Goal: Task Accomplishment & Management: Manage account settings

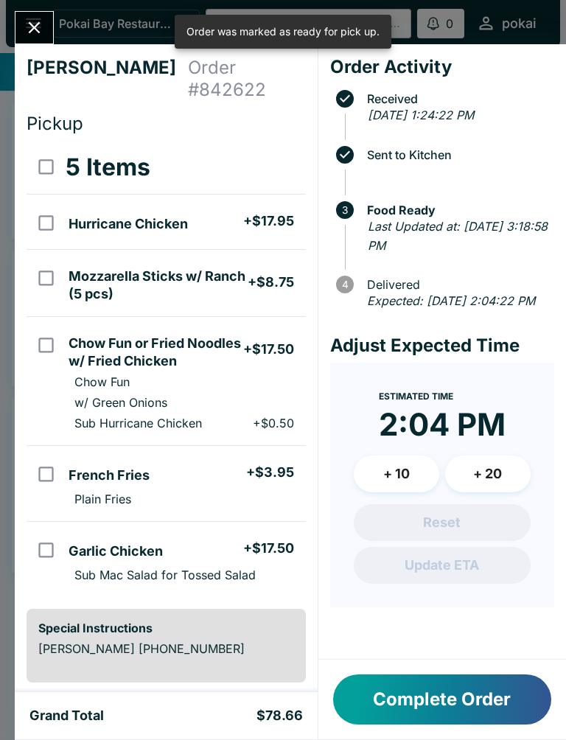
click at [422, 692] on button "Complete Order" at bounding box center [442, 699] width 218 height 50
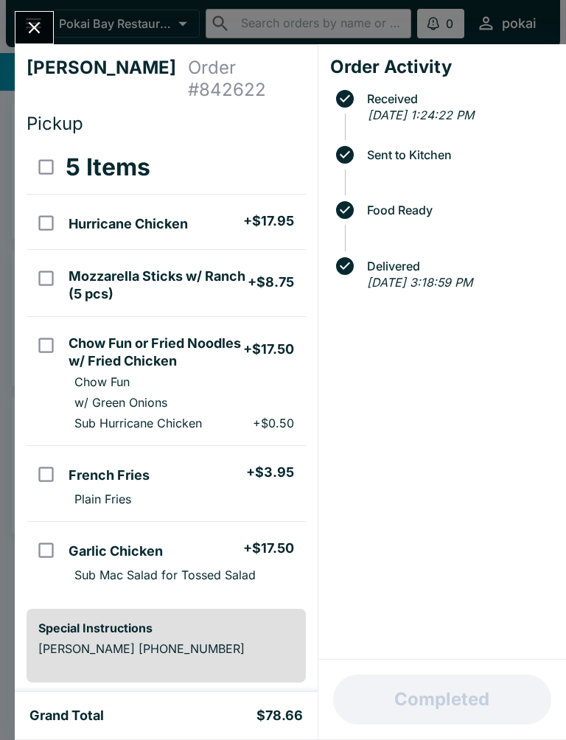
click at [0, 671] on div "[PERSON_NAME] Order # 842622 Pickup 5 Items Hurricane Chicken + $17.95 Mozzarel…" at bounding box center [283, 370] width 566 height 740
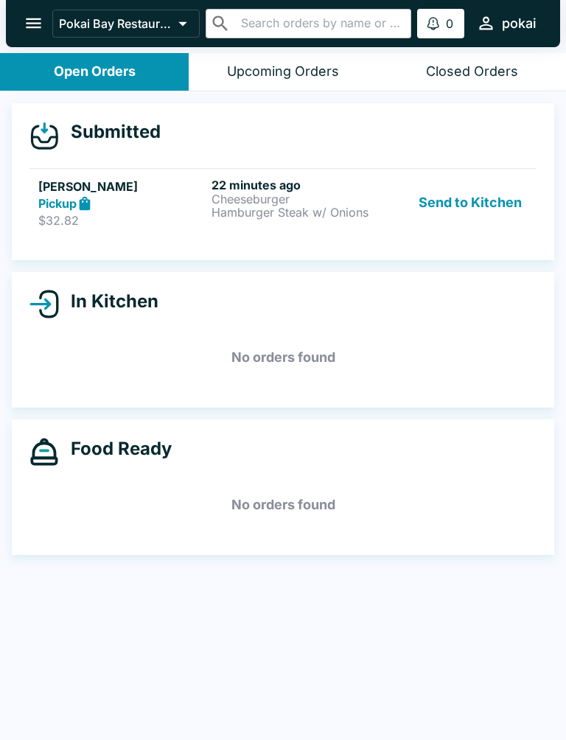
click at [452, 722] on div "Submitted [PERSON_NAME] Pickup $32.82 22 minutes ago Cheeseburger Hamburger Ste…" at bounding box center [283, 416] width 566 height 651
click at [505, 204] on button "Send to Kitchen" at bounding box center [469, 203] width 115 height 51
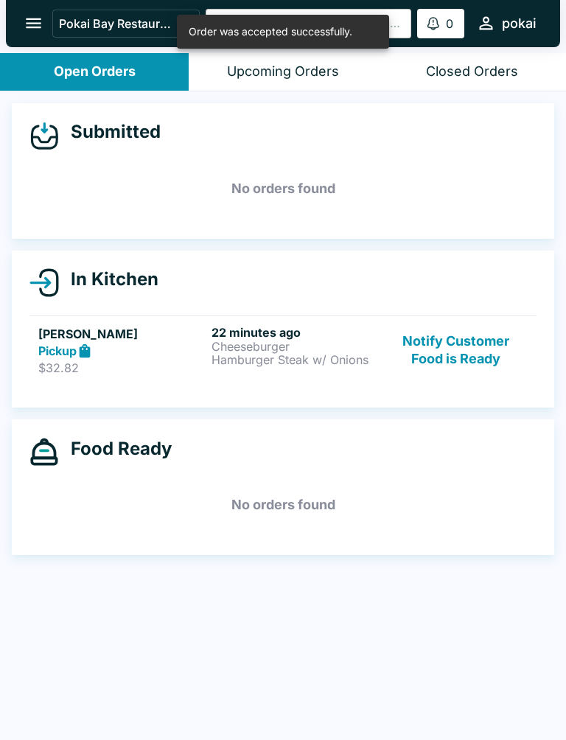
click at [231, 365] on p "Hamburger Steak w/ Onions" at bounding box center [294, 359] width 167 height 13
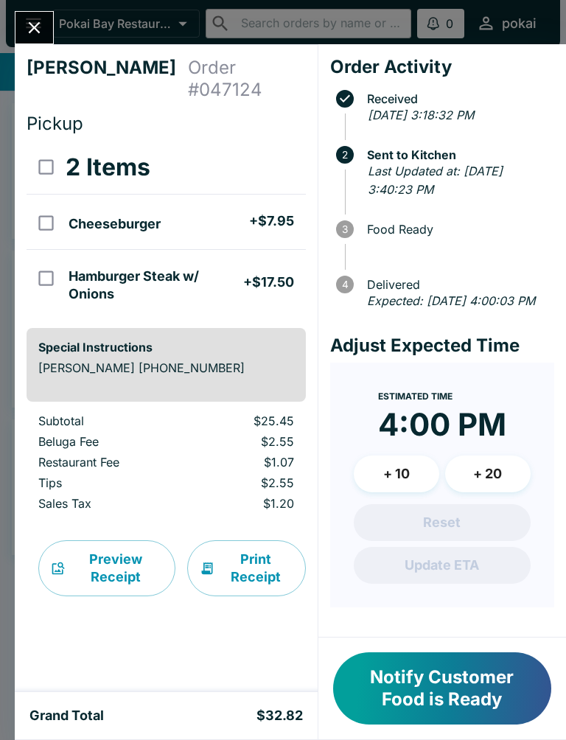
click at [502, 492] on button "+ 20" at bounding box center [487, 473] width 85 height 37
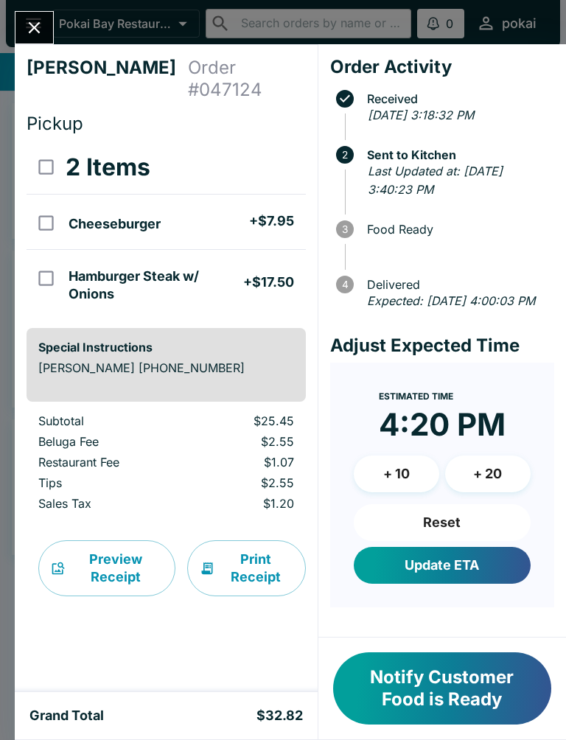
click at [415, 492] on button "+ 10" at bounding box center [396, 473] width 85 height 37
click at [420, 579] on button "Update ETA" at bounding box center [442, 565] width 177 height 37
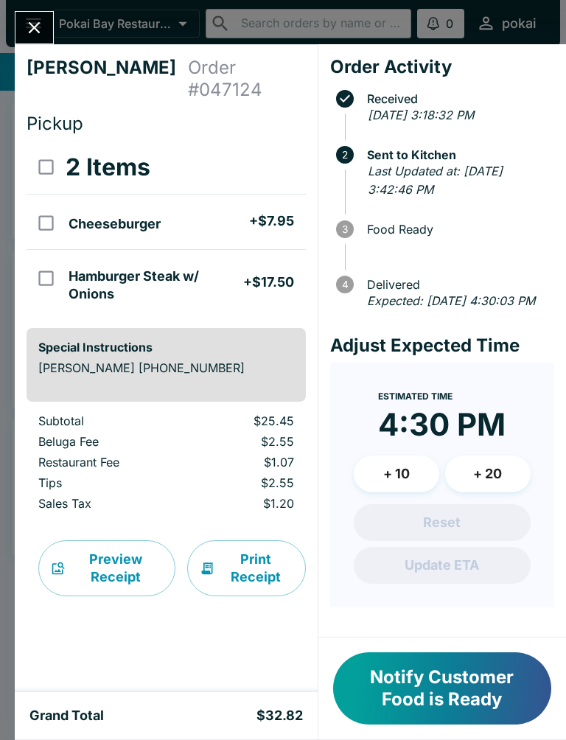
click at [474, 430] on time "4:30 PM" at bounding box center [441, 424] width 127 height 38
click at [462, 440] on time "4:30 PM" at bounding box center [441, 424] width 127 height 38
click at [480, 442] on time "4:30 PM" at bounding box center [441, 424] width 127 height 38
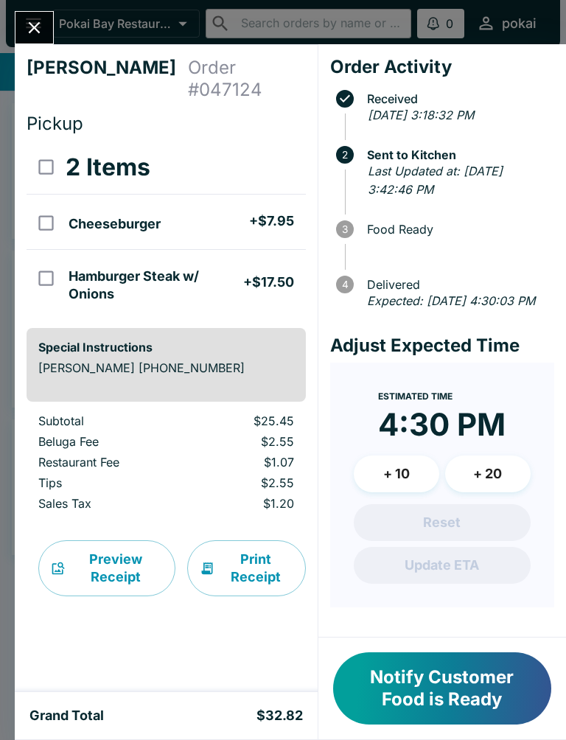
click at [501, 436] on time "4:30 PM" at bounding box center [441, 424] width 127 height 38
click at [499, 443] on time "4:30 PM" at bounding box center [441, 424] width 127 height 38
click at [457, 434] on time "4:30 PM" at bounding box center [441, 424] width 127 height 38
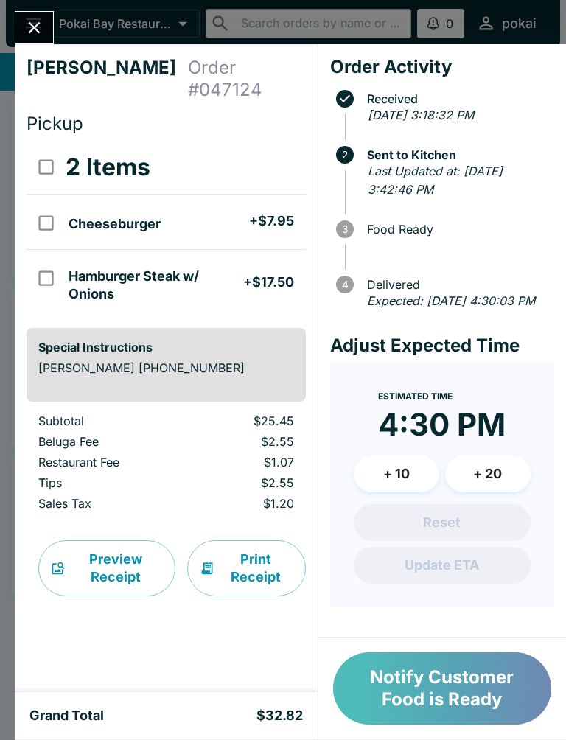
click at [431, 665] on button "Notify Customer Food is Ready" at bounding box center [442, 688] width 218 height 72
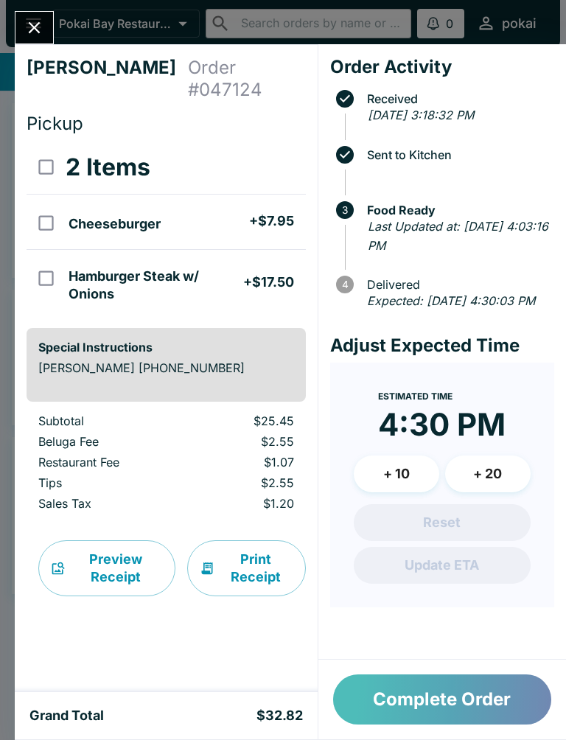
click at [449, 692] on button "Complete Order" at bounding box center [442, 699] width 218 height 50
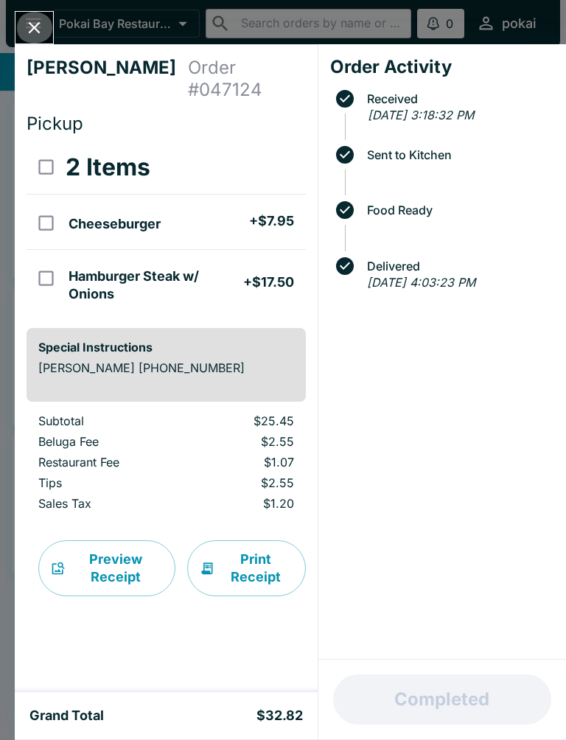
click at [35, 27] on icon "Close" at bounding box center [35, 28] width 12 height 12
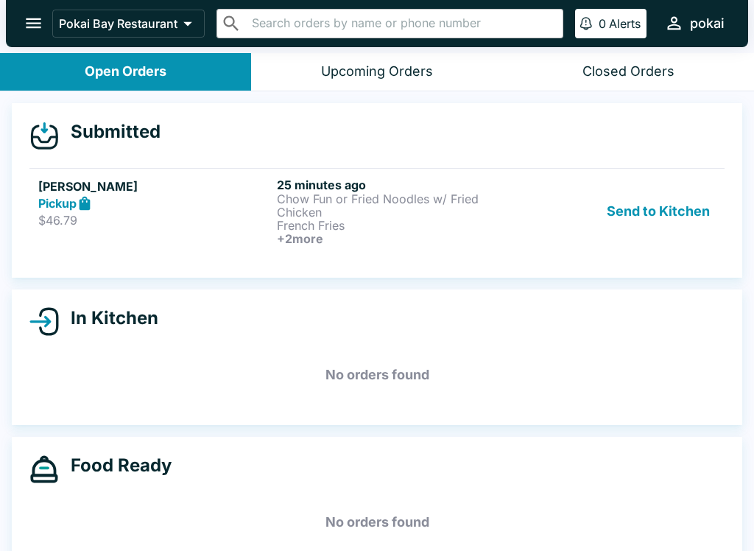
click at [308, 247] on link "[PERSON_NAME] Pickup $46.79 25 minutes ago Chow Fun or Fried Noodles w/ Fried C…" at bounding box center [376, 211] width 695 height 86
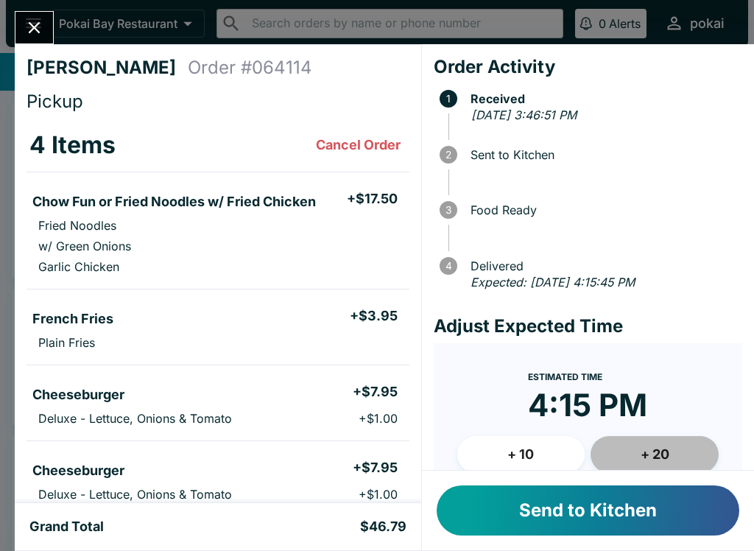
click at [565, 454] on button "+ 20" at bounding box center [655, 454] width 128 height 37
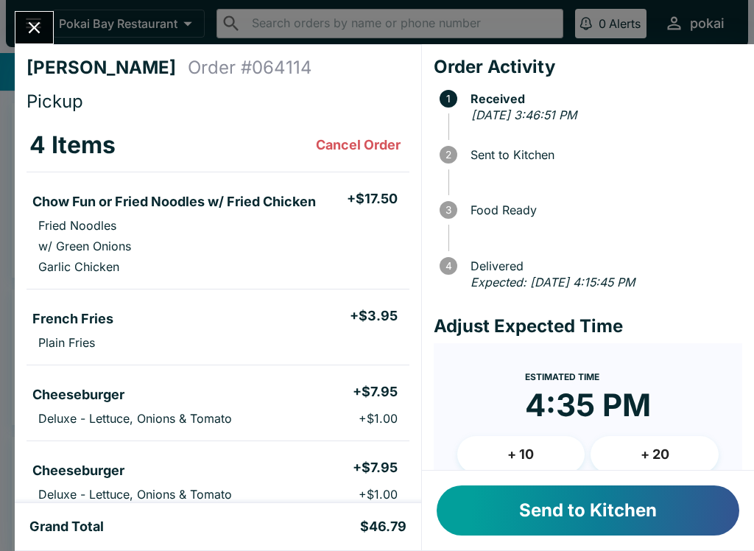
click at [565, 514] on button "Send to Kitchen" at bounding box center [588, 510] width 303 height 50
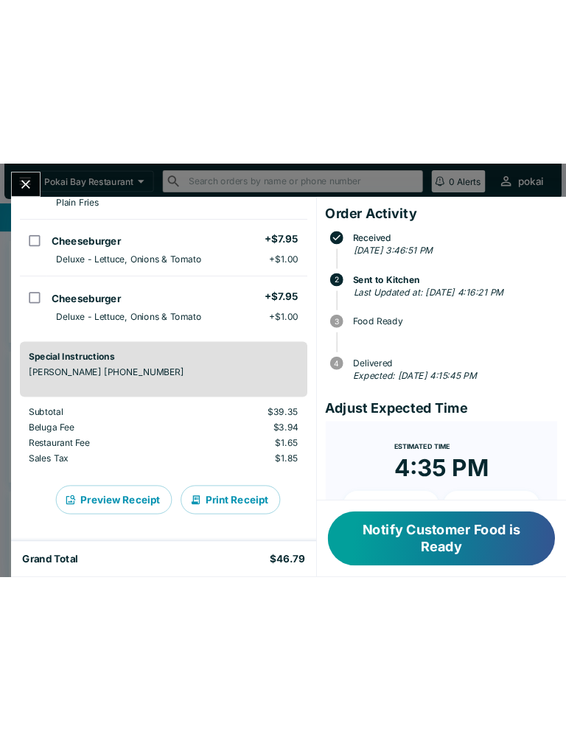
scroll to position [161, 0]
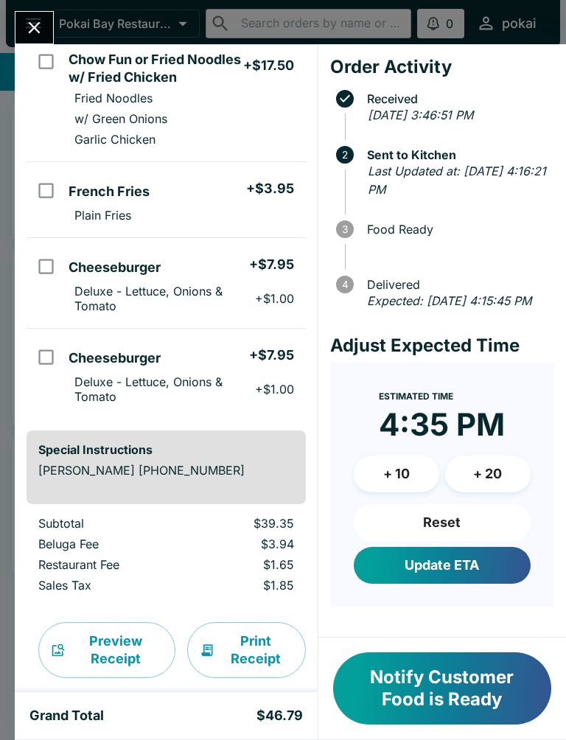
click at [114, 639] on button "Preview Receipt" at bounding box center [106, 650] width 137 height 56
